Goal: Understand process/instructions: Learn how to perform a task or action

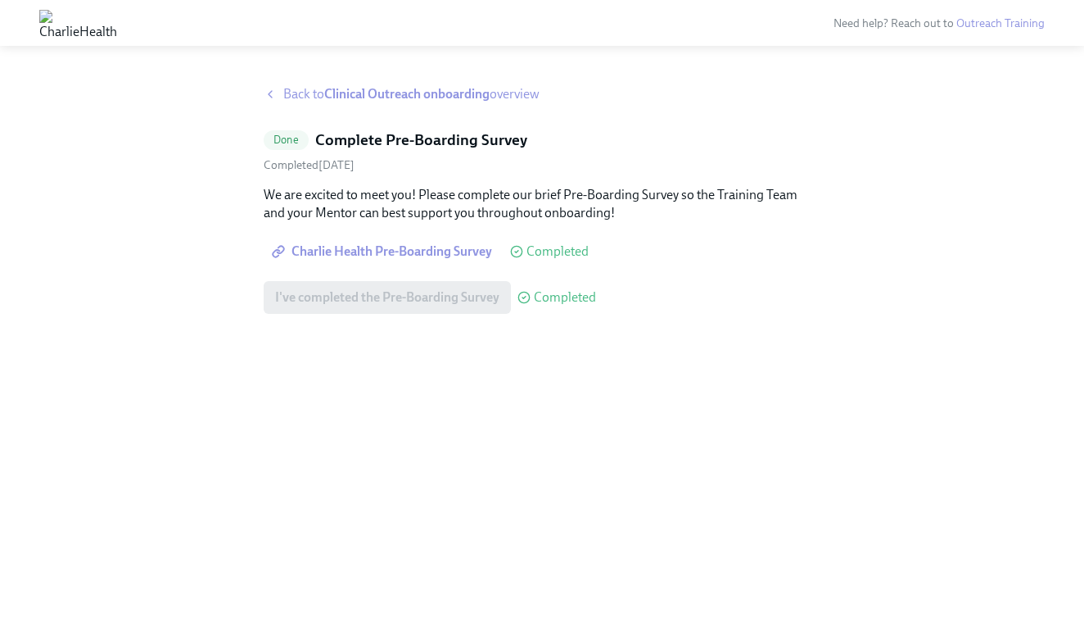
click at [272, 95] on icon at bounding box center [270, 94] width 13 height 13
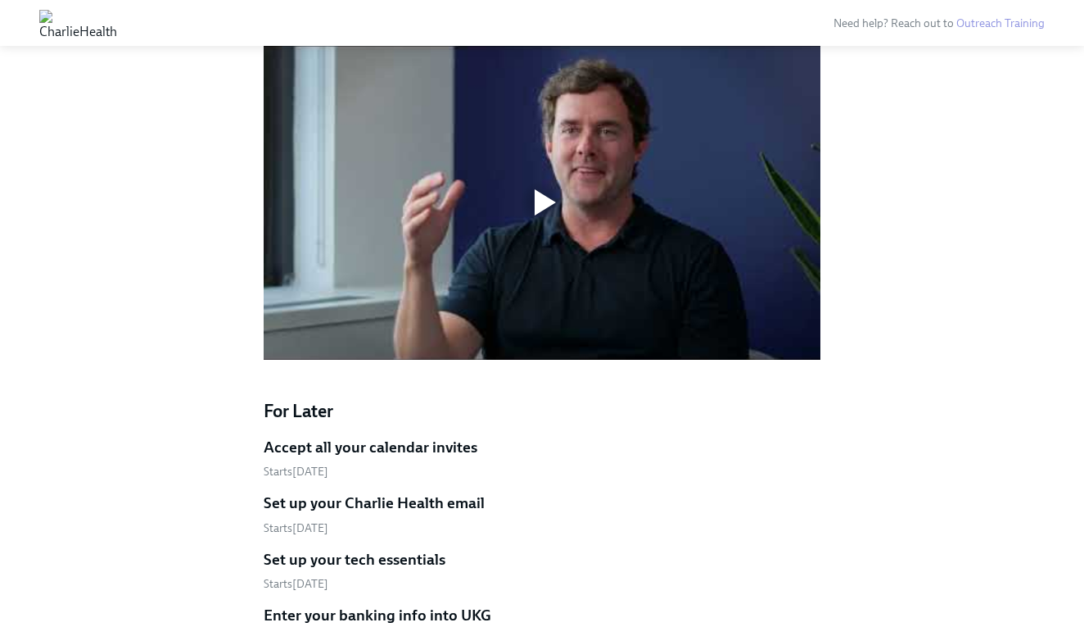
scroll to position [1308, 0]
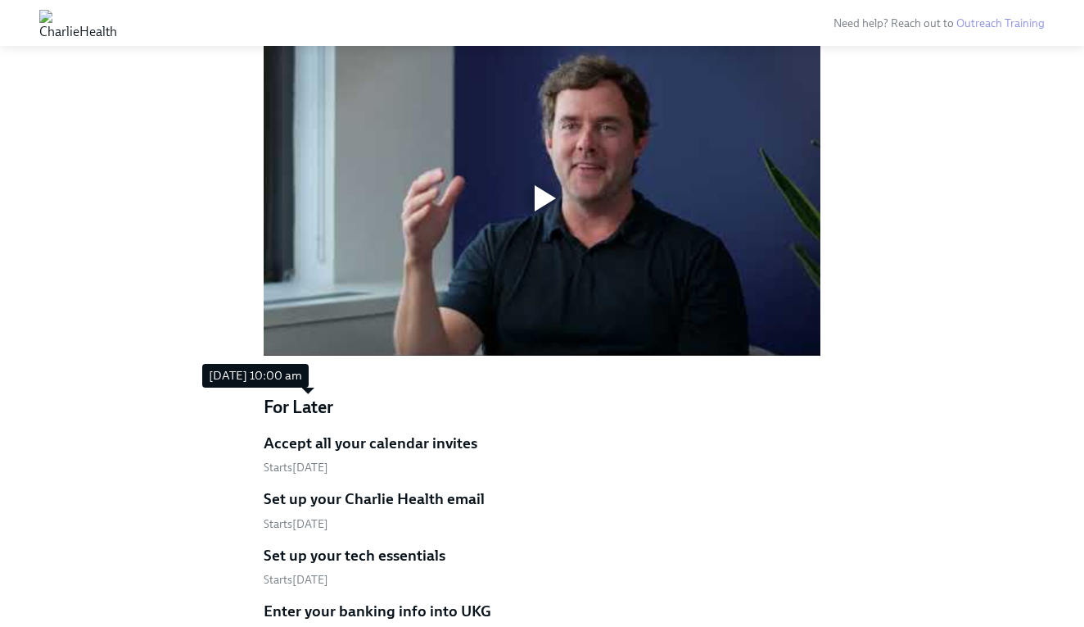
click at [342, 432] on link "Accept all your calendar invites Starts August 18th" at bounding box center [542, 453] width 557 height 43
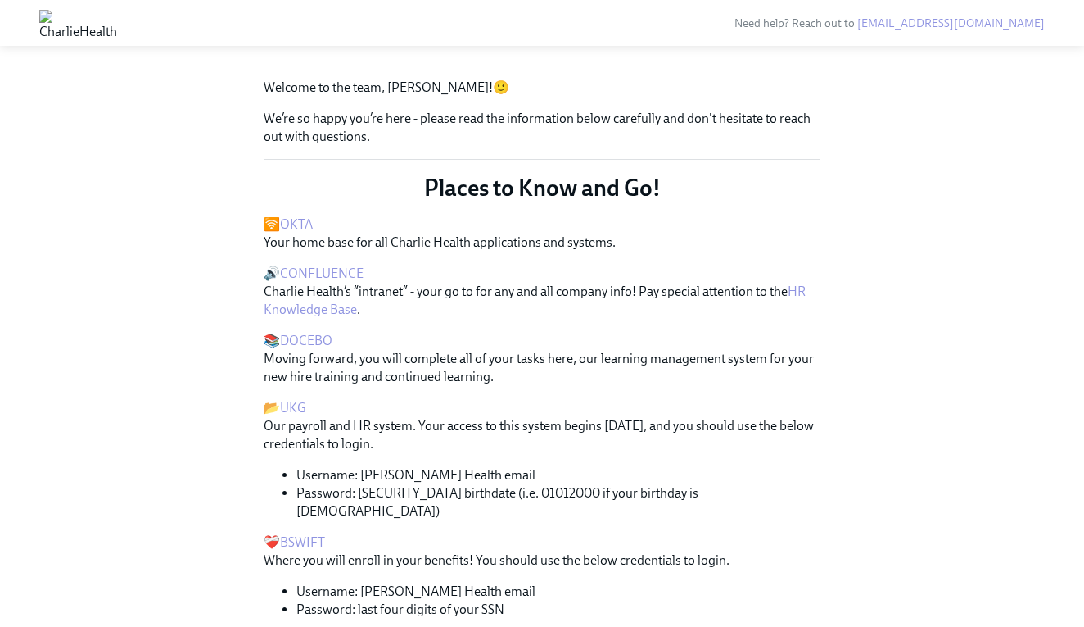
scroll to position [192, 0]
click at [293, 233] on link "OKTA" at bounding box center [296, 226] width 33 height 16
